Goal: Task Accomplishment & Management: Complete application form

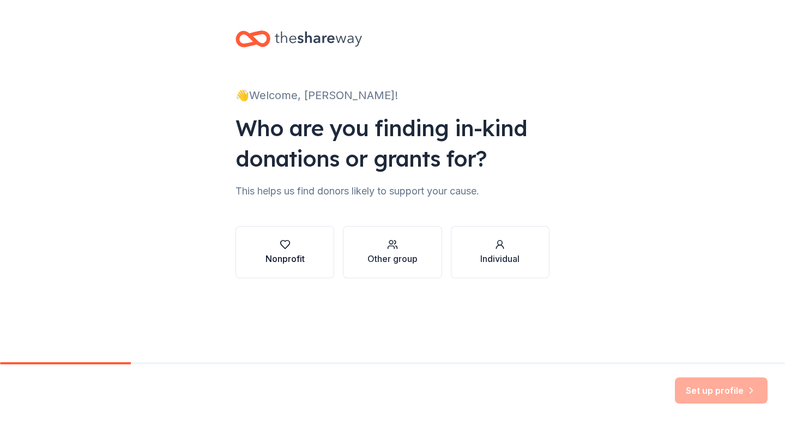
click at [293, 248] on div "button" at bounding box center [285, 244] width 39 height 11
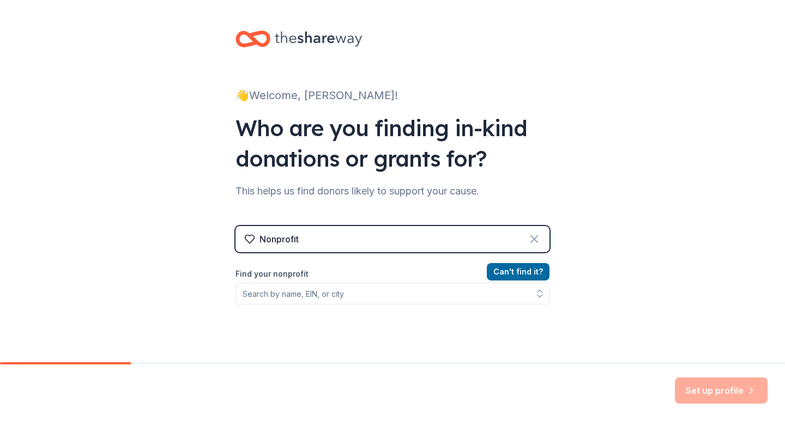
click at [530, 237] on icon at bounding box center [534, 239] width 13 height 13
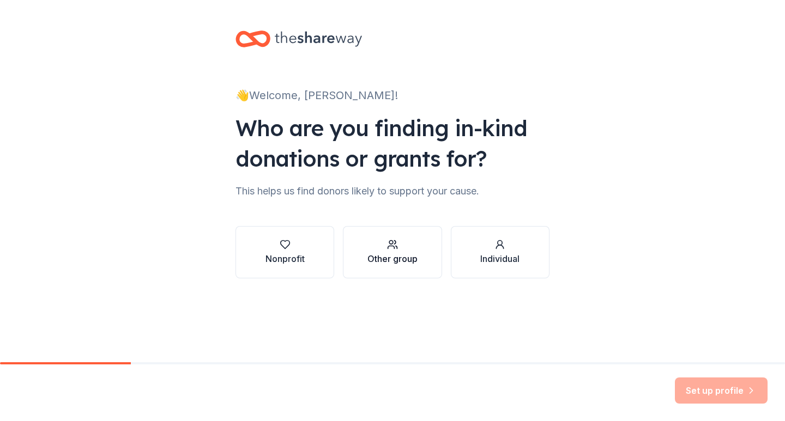
click at [387, 248] on icon "button" at bounding box center [392, 244] width 11 height 11
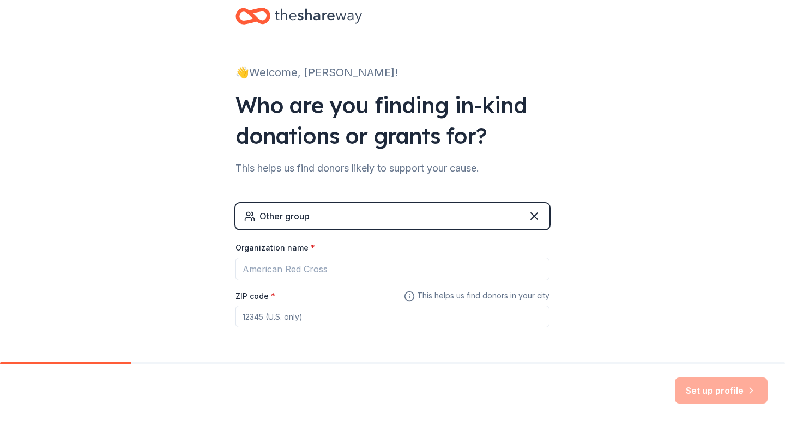
scroll to position [55, 0]
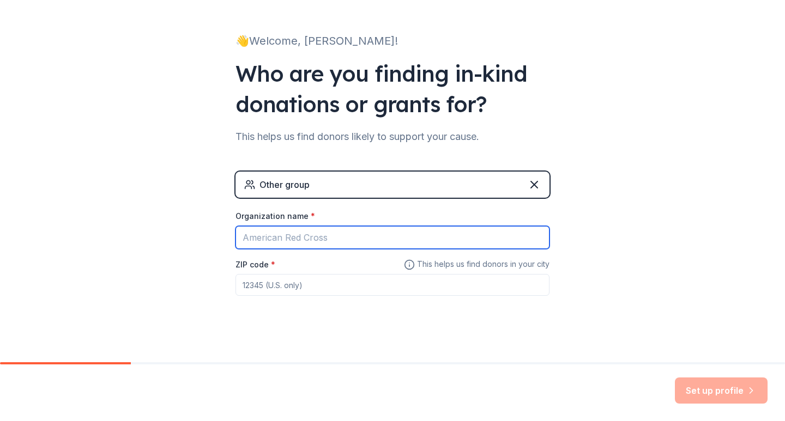
click at [332, 238] on input "Organization name *" at bounding box center [393, 237] width 314 height 23
type input "Princeton PAB Girls Track"
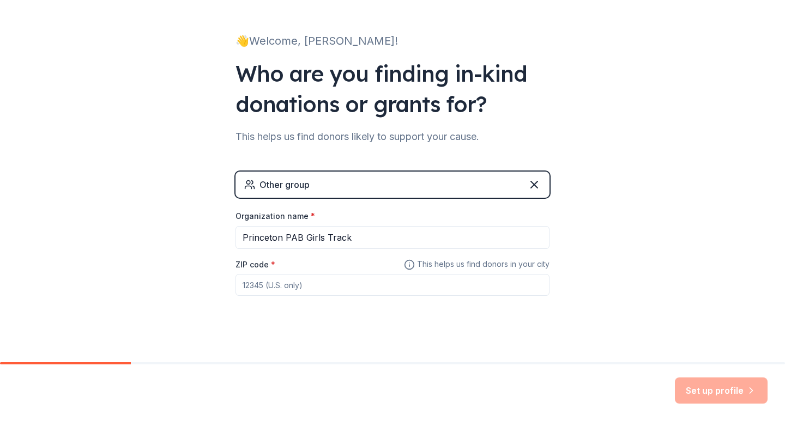
click at [266, 287] on input "ZIP code *" at bounding box center [393, 285] width 314 height 22
type input "45246"
click at [704, 387] on button "Set up profile" at bounding box center [721, 391] width 93 height 26
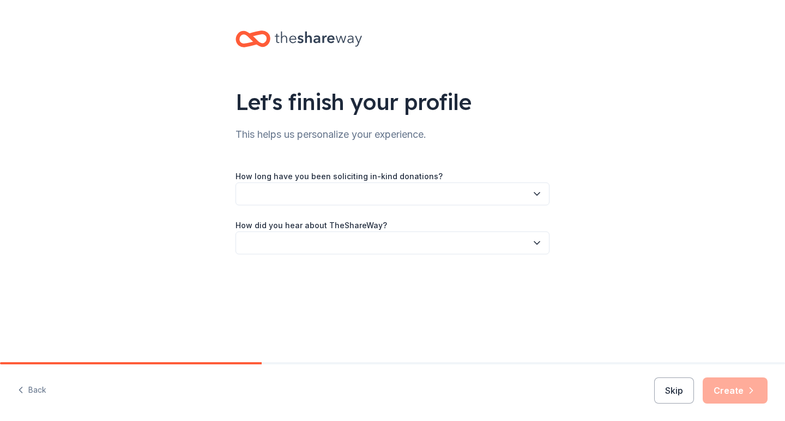
click at [536, 194] on icon "button" at bounding box center [536, 194] width 5 height 3
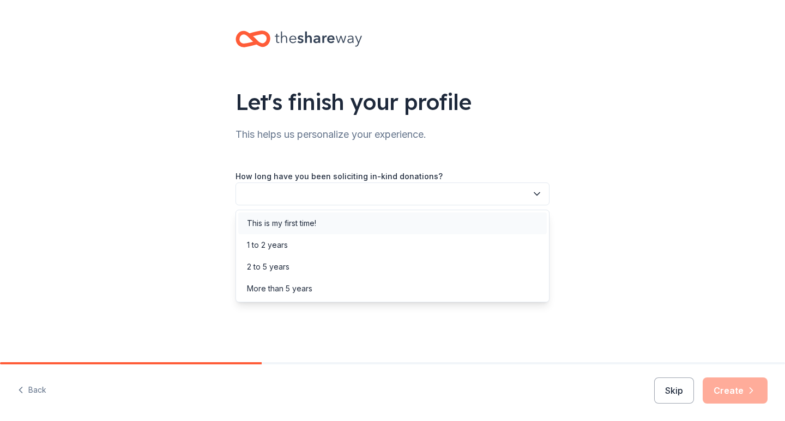
click at [311, 225] on div "This is my first time!" at bounding box center [281, 223] width 69 height 13
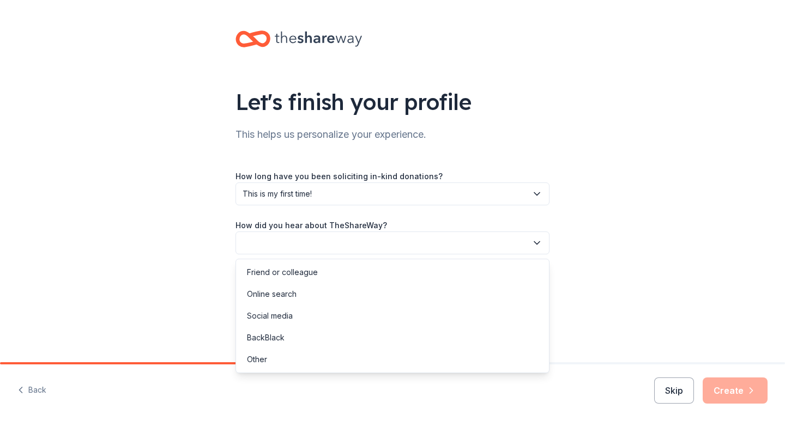
click at [538, 242] on icon "button" at bounding box center [537, 243] width 11 height 11
click at [295, 271] on div "Friend or colleague" at bounding box center [282, 272] width 71 height 13
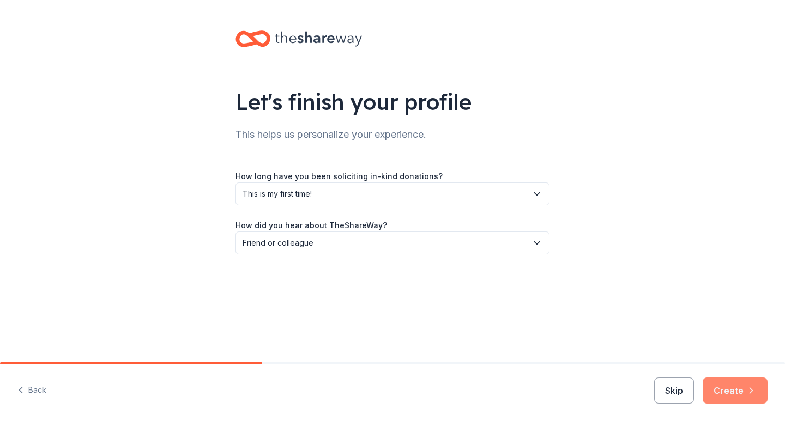
click at [727, 393] on button "Create" at bounding box center [735, 391] width 65 height 26
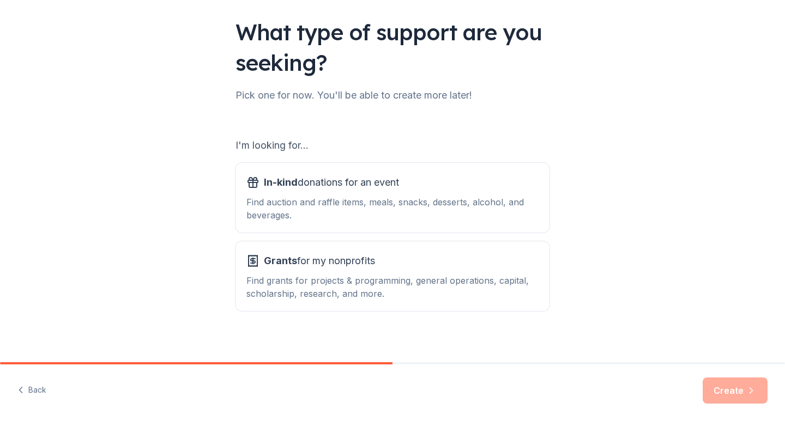
scroll to position [77, 0]
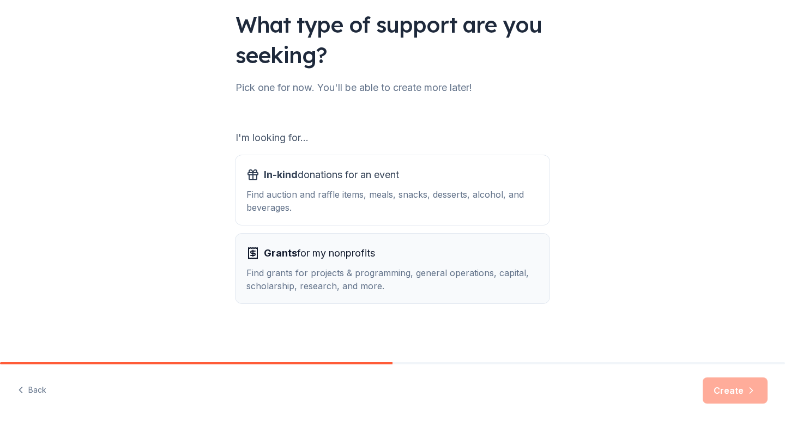
click at [400, 252] on div "Grants for my nonprofits" at bounding box center [392, 253] width 292 height 17
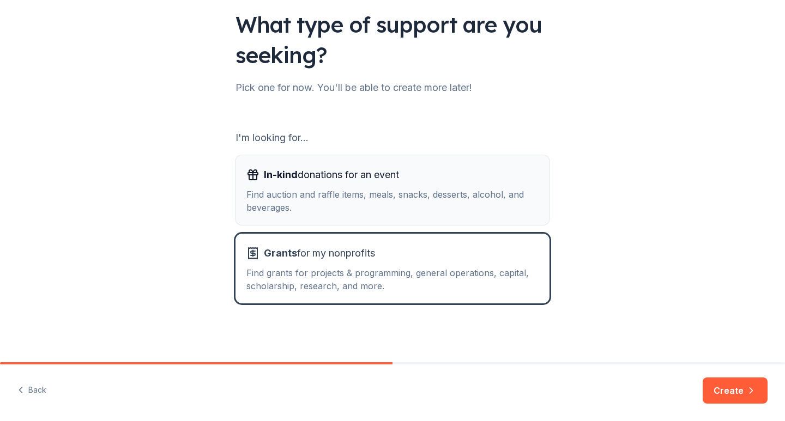
click at [421, 181] on div "In-kind donations for an event" at bounding box center [392, 174] width 292 height 17
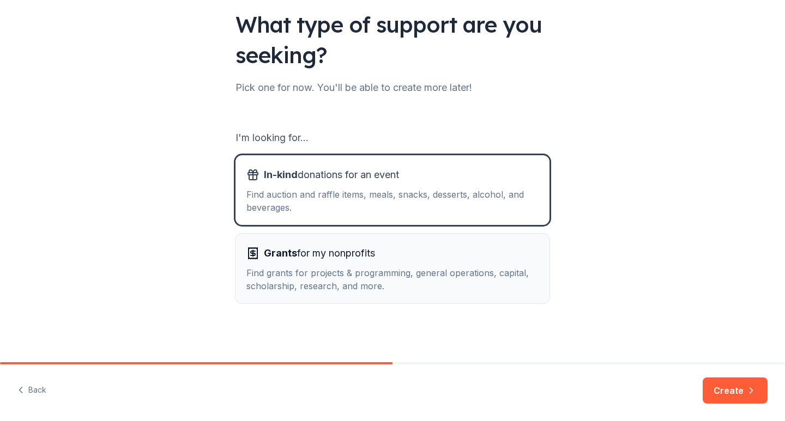
click at [387, 251] on div "Grants for my nonprofits" at bounding box center [392, 253] width 292 height 17
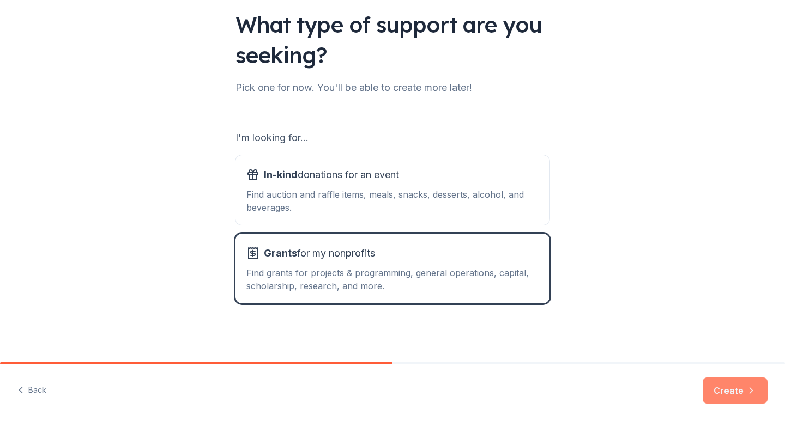
click at [731, 388] on button "Create" at bounding box center [735, 391] width 65 height 26
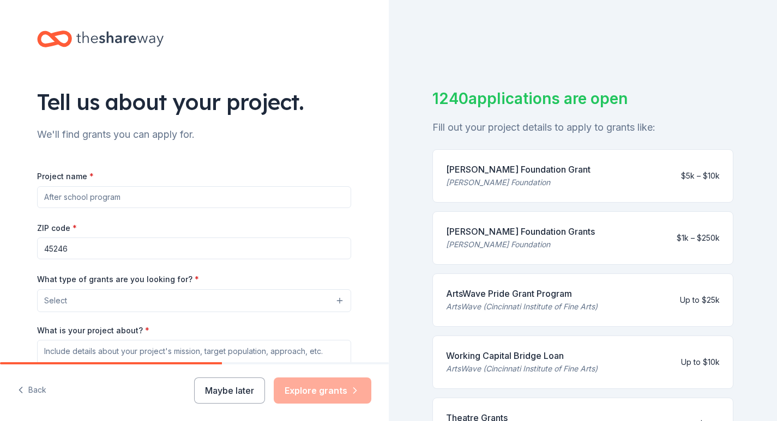
click at [336, 302] on button "Select" at bounding box center [194, 301] width 314 height 23
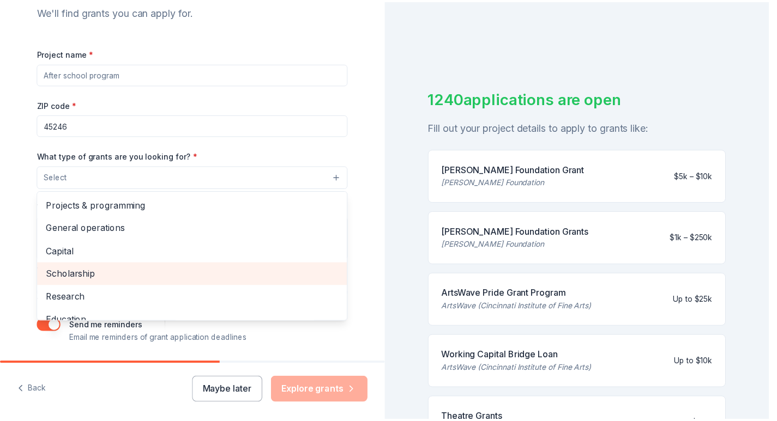
scroll to position [104, 0]
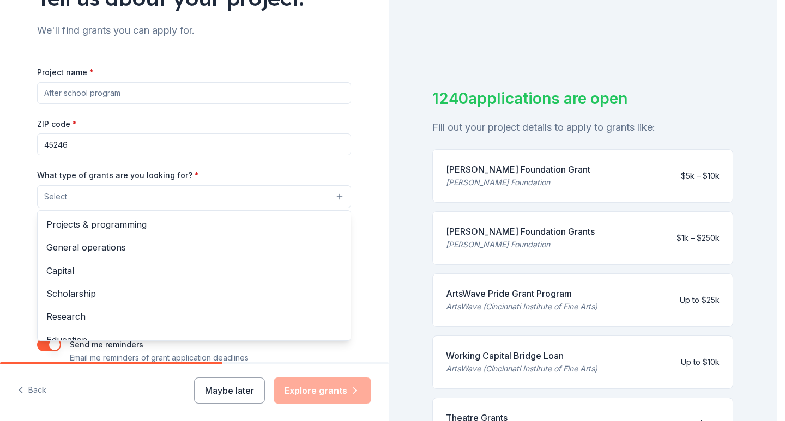
click at [363, 186] on div "Tell us about your project. We'll find grants you can apply for. Project name *…" at bounding box center [194, 156] width 349 height 521
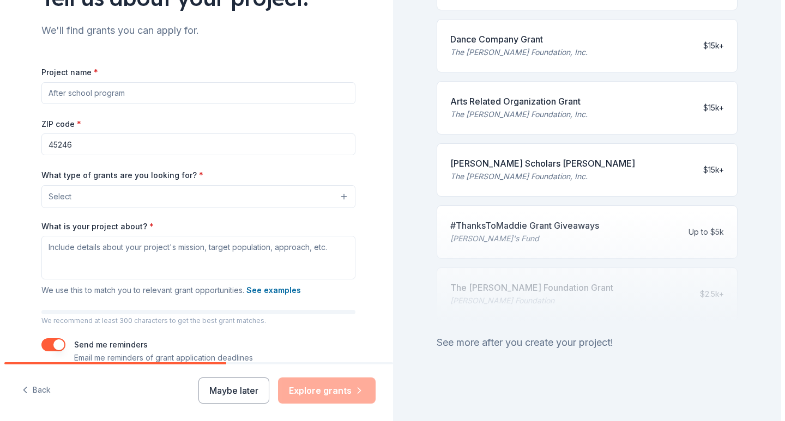
scroll to position [449, 0]
click at [152, 97] on input "Project name *" at bounding box center [194, 93] width 314 height 22
type input "Princeton Girls Track Speed Equipment"
click at [335, 198] on button "Select" at bounding box center [196, 196] width 314 height 23
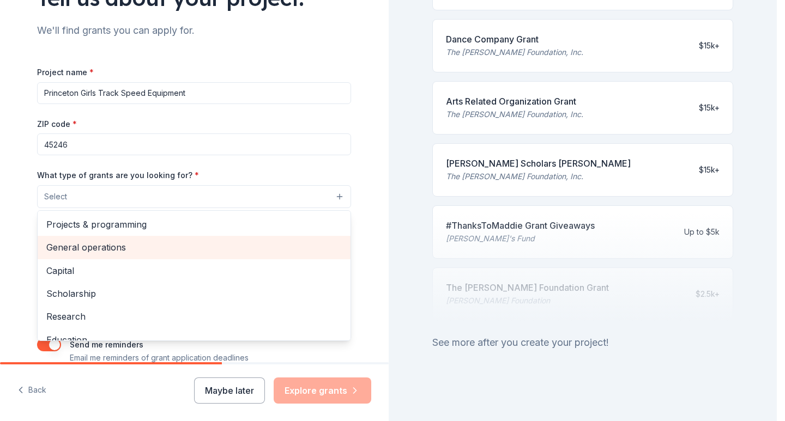
click at [102, 247] on span "General operations" at bounding box center [194, 247] width 296 height 14
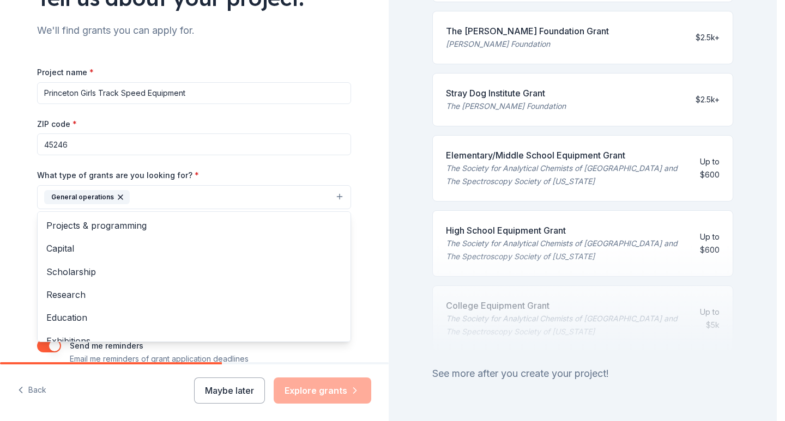
click at [364, 156] on div "Tell us about your project. We'll find grants you can apply for. Project name *…" at bounding box center [194, 157] width 349 height 522
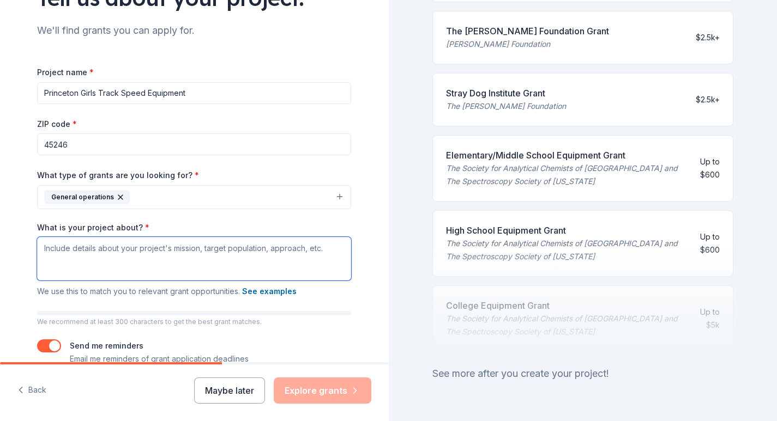
click at [91, 247] on textarea "What is your project about? *" at bounding box center [194, 259] width 314 height 44
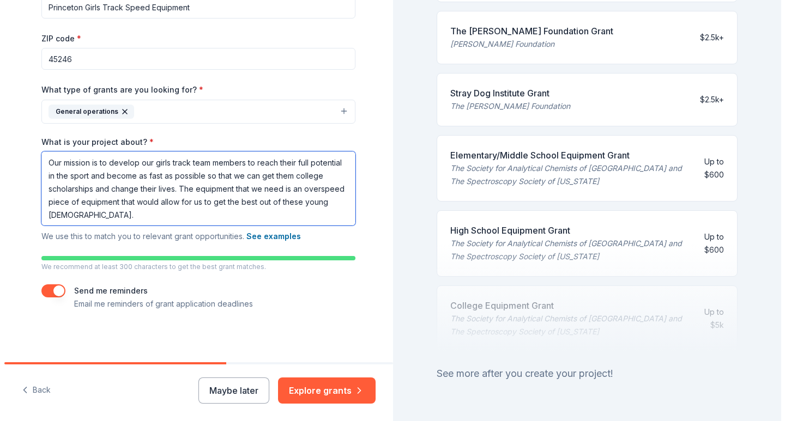
scroll to position [190, 0]
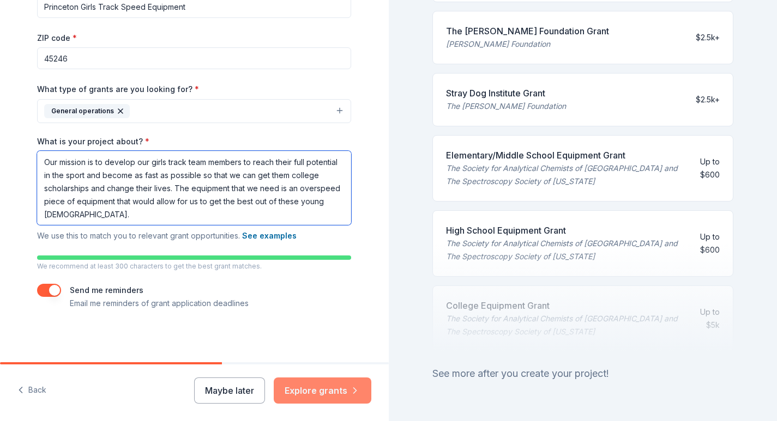
type textarea "Our mission is to develop our girls track team members to reach their full pote…"
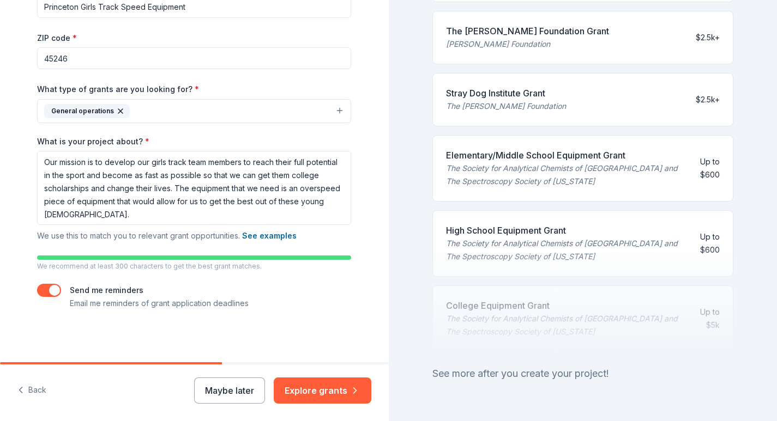
click at [306, 389] on button "Explore grants" at bounding box center [323, 391] width 98 height 26
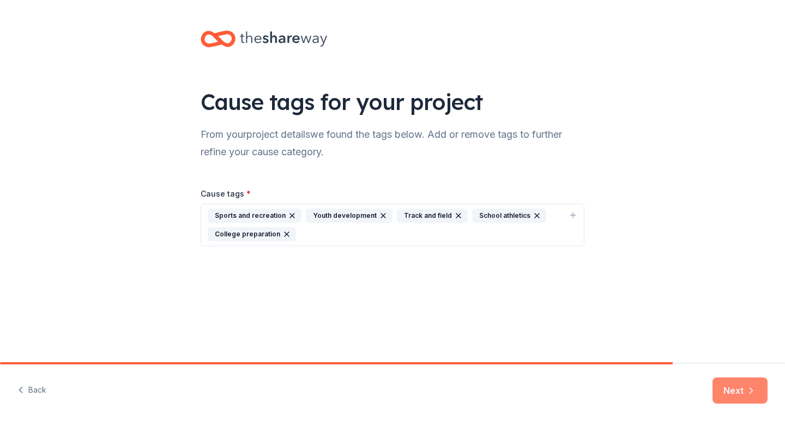
drag, startPoint x: 736, startPoint y: 390, endPoint x: 737, endPoint y: 378, distance: 12.0
click at [736, 389] on button "Next" at bounding box center [740, 391] width 55 height 26
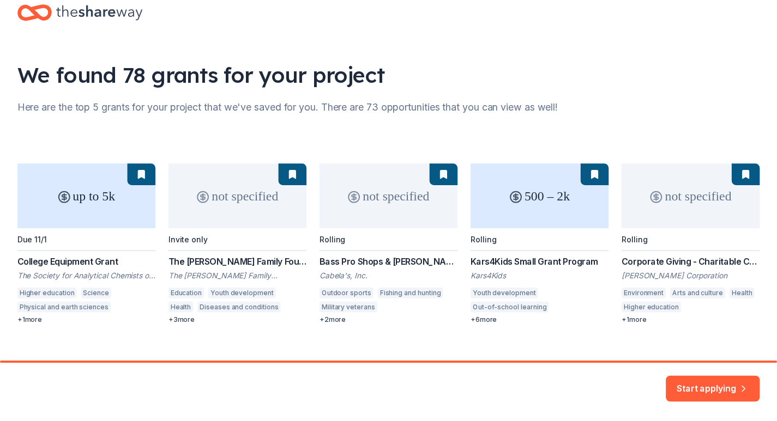
scroll to position [44, 0]
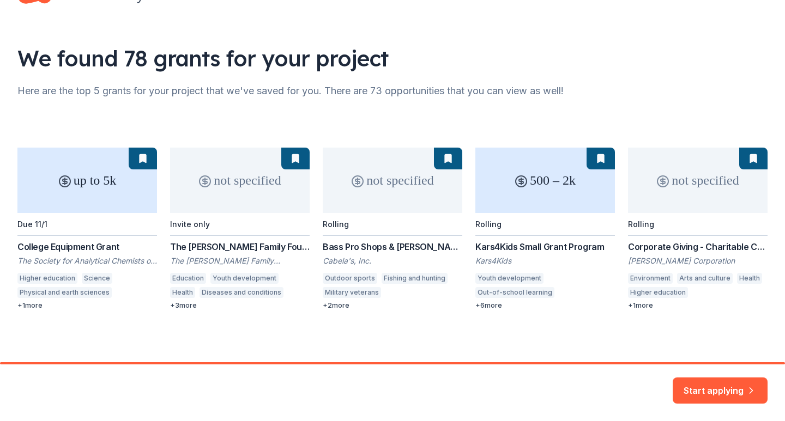
click at [19, 306] on div "up to 5k Due 11/1 College Equipment Grant The Society for Analytical Chemists o…" at bounding box center [392, 229] width 750 height 162
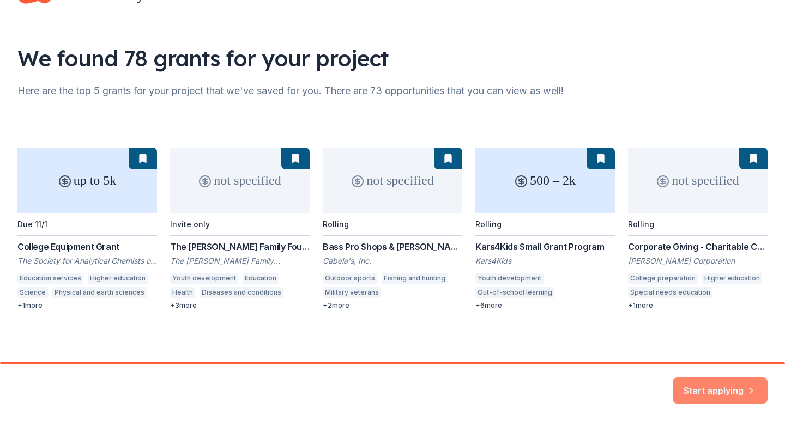
click at [714, 382] on button "Start applying" at bounding box center [720, 384] width 95 height 26
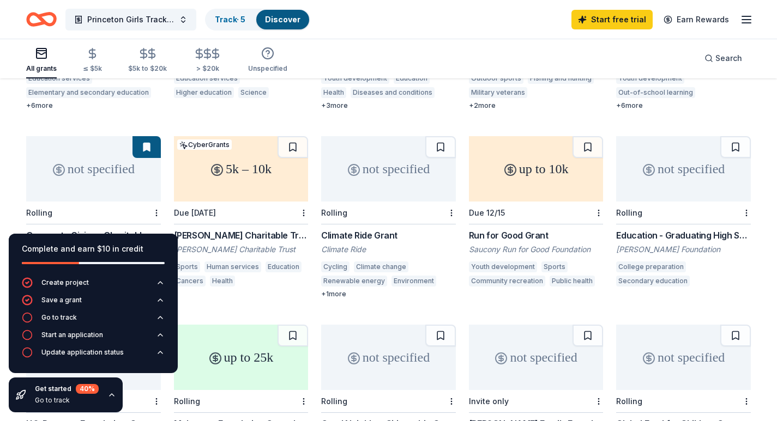
scroll to position [273, 0]
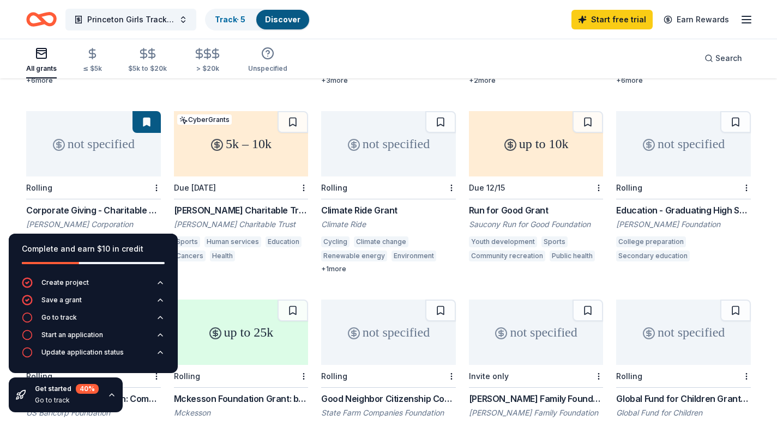
click at [232, 132] on div "5k – 10k" at bounding box center [241, 143] width 135 height 65
click at [534, 131] on div "up to 10k" at bounding box center [536, 143] width 135 height 65
